Goal: Check status

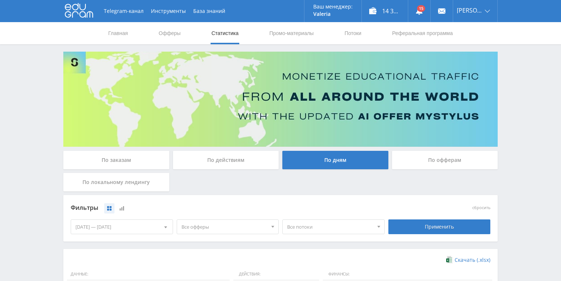
scroll to position [201, 0]
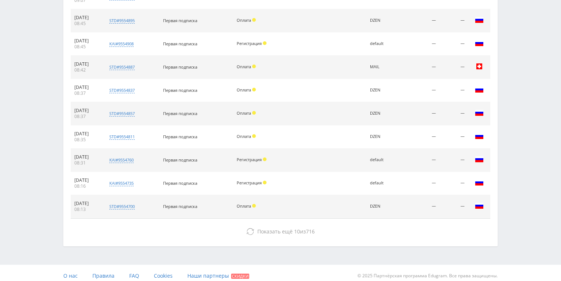
scroll to position [336, 0]
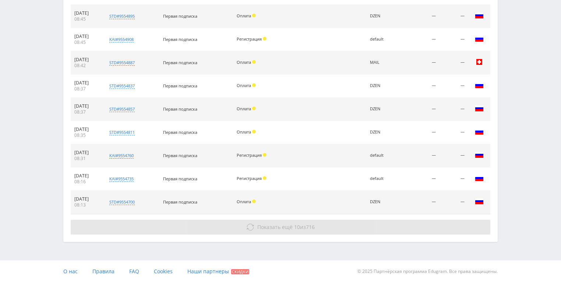
click at [286, 228] on span "Показать ещё" at bounding box center [274, 226] width 35 height 7
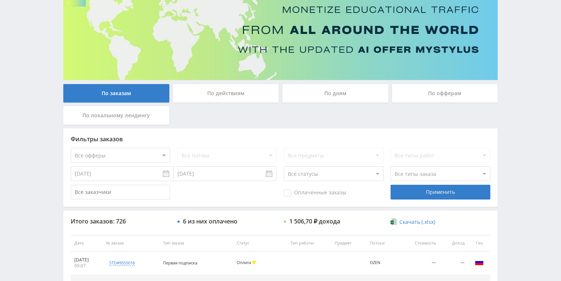
click at [336, 91] on div "По дням" at bounding box center [335, 93] width 106 height 18
click at [0, 0] on input "По дням" at bounding box center [0, 0] width 0 height 0
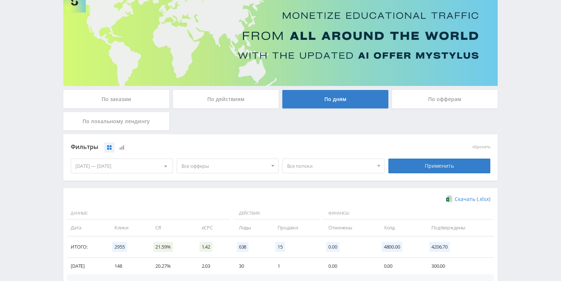
scroll to position [0, 0]
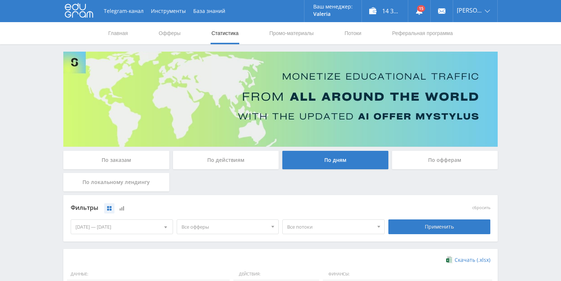
click at [225, 167] on div "По действиям" at bounding box center [226, 160] width 106 height 18
click at [0, 0] on input "По действиям" at bounding box center [0, 0] width 0 height 0
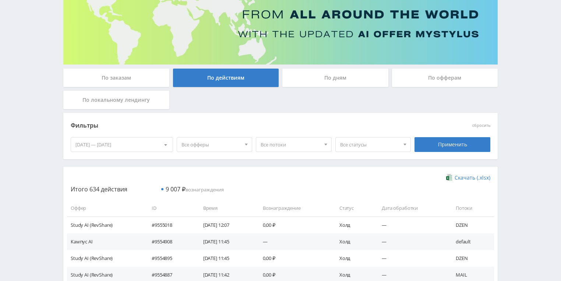
scroll to position [59, 0]
